Goal: Transaction & Acquisition: Book appointment/travel/reservation

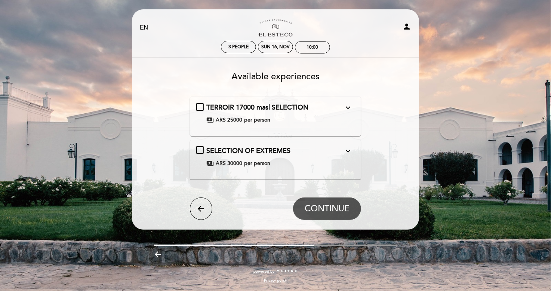
click at [201, 151] on div "SELECTION OF EXTREMES expand_more TOUR Y DEGUSTACIÓN Desde las alturas 1700 y 2…" at bounding box center [275, 156] width 159 height 21
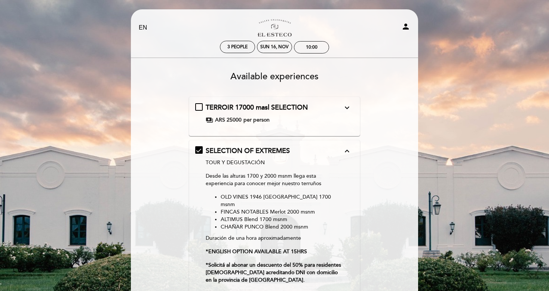
click at [199, 105] on div "TERROIR 17000 masl SELECTION expand_more TOUR Y DEGUSTACIÓN Disfrutá nuestra vi…" at bounding box center [274, 113] width 159 height 21
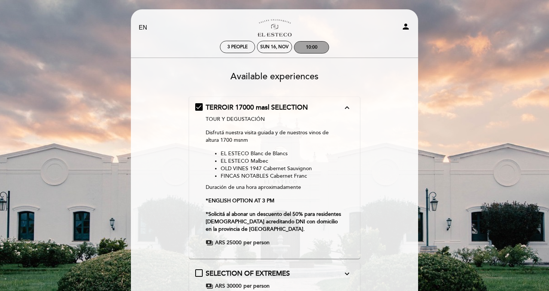
click at [313, 46] on div "10:00" at bounding box center [312, 47] width 12 height 6
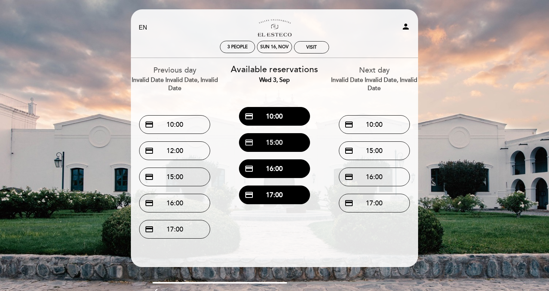
click at [271, 138] on button "credit_card 15:00" at bounding box center [274, 142] width 71 height 19
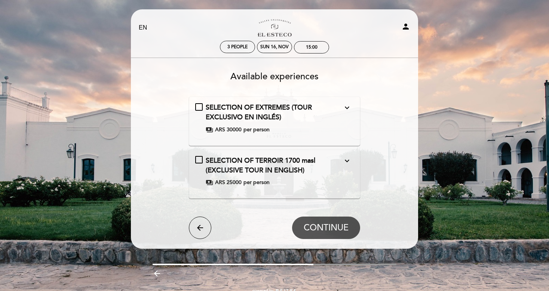
click at [200, 107] on div "SELECTION OF EXTREMES (TOUR EXCLUSIVO EN INGLÉS) expand_more TOUR AND TASTING F…" at bounding box center [274, 118] width 159 height 30
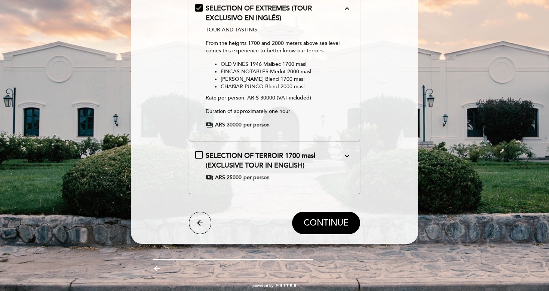
scroll to position [113, 0]
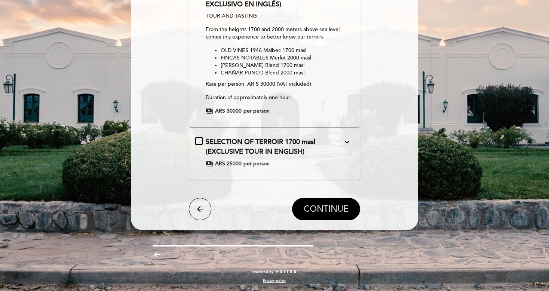
click at [327, 210] on span "CONTINUE" at bounding box center [325, 209] width 45 height 10
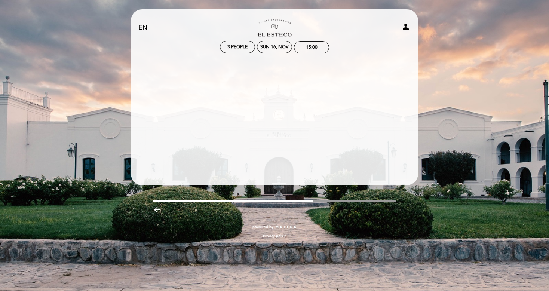
scroll to position [0, 0]
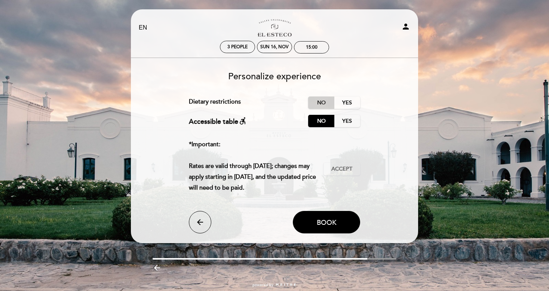
click at [320, 99] on label "No" at bounding box center [321, 102] width 26 height 12
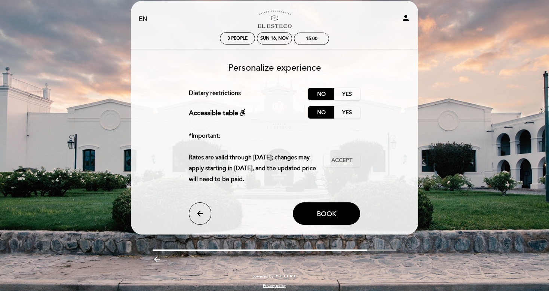
scroll to position [13, 0]
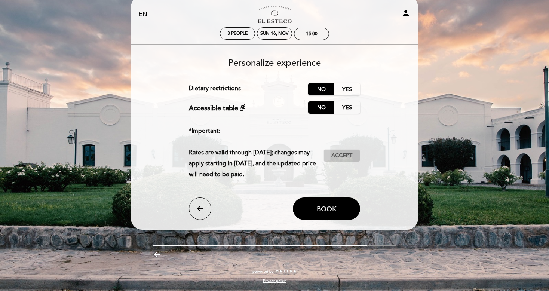
click at [336, 155] on span "Accept" at bounding box center [341, 156] width 21 height 8
click at [333, 211] on span "Book" at bounding box center [327, 209] width 20 height 8
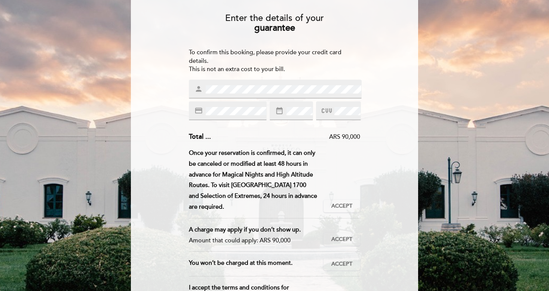
scroll to position [112, 0]
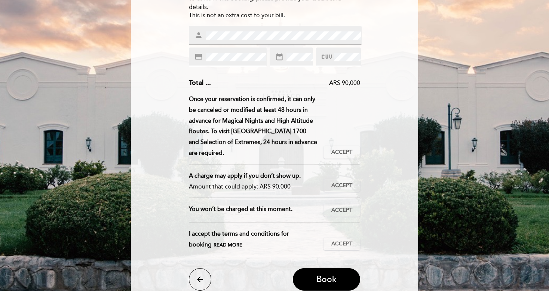
click at [323, 55] on icon at bounding box center [326, 57] width 10 height 12
click at [344, 148] on span "Accept" at bounding box center [341, 152] width 21 height 8
click at [350, 182] on span "Accept" at bounding box center [341, 186] width 21 height 8
click at [343, 206] on span "Accept" at bounding box center [341, 210] width 21 height 8
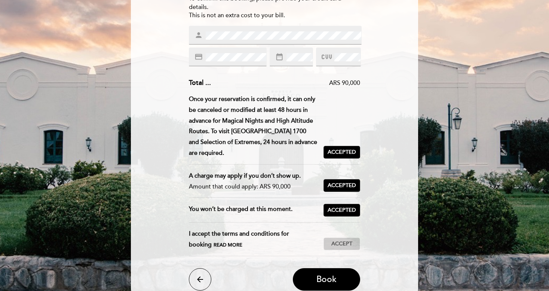
click at [343, 240] on span "Accept" at bounding box center [341, 244] width 21 height 8
click at [333, 274] on span "Book" at bounding box center [326, 279] width 20 height 10
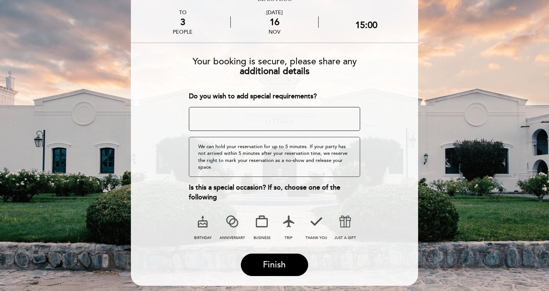
scroll to position [22, 0]
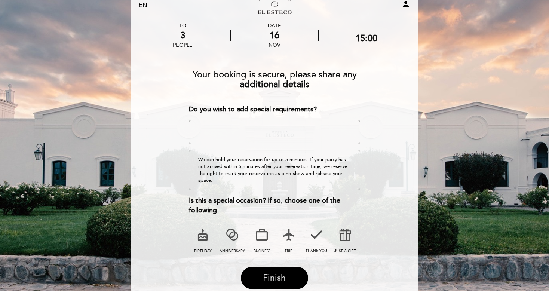
click at [277, 272] on span "Finish" at bounding box center [274, 277] width 23 height 10
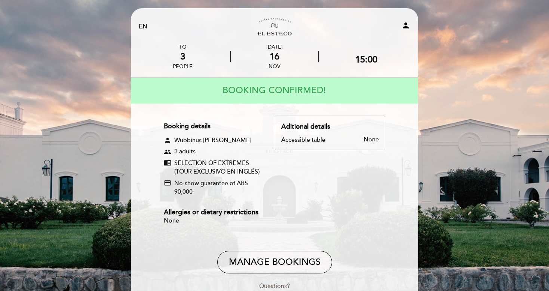
scroll to position [0, 0]
